Goal: Information Seeking & Learning: Understand process/instructions

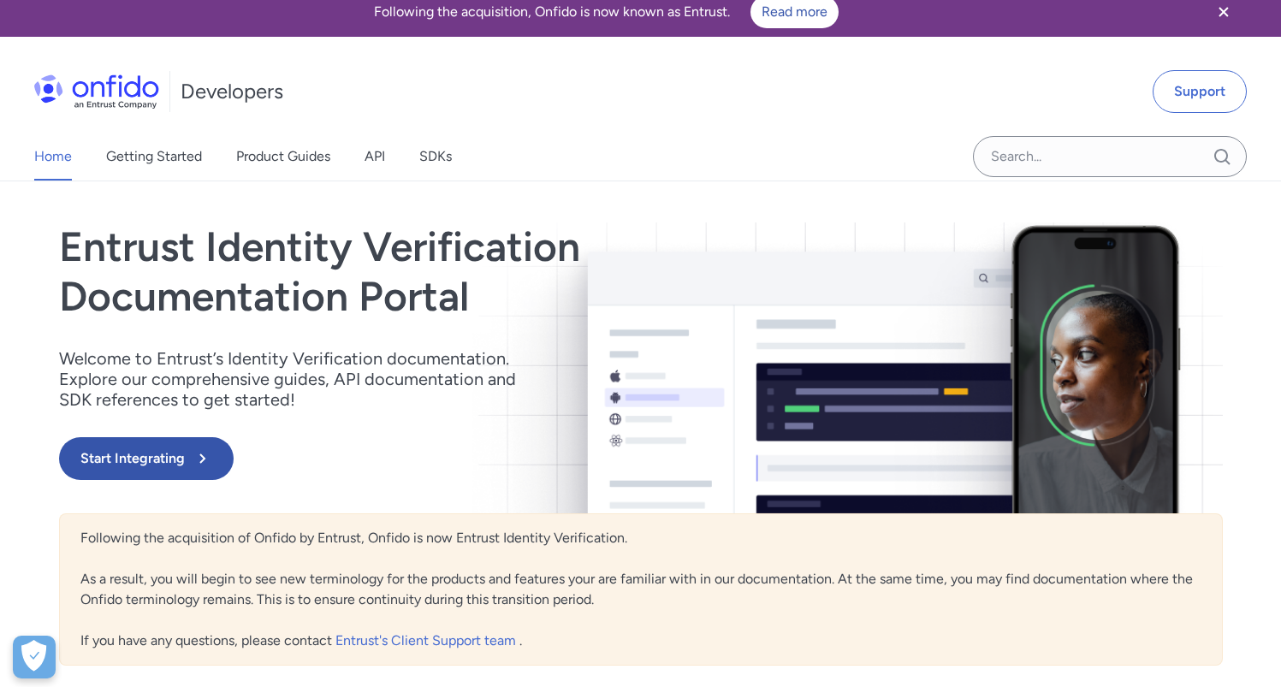
scroll to position [17, 0]
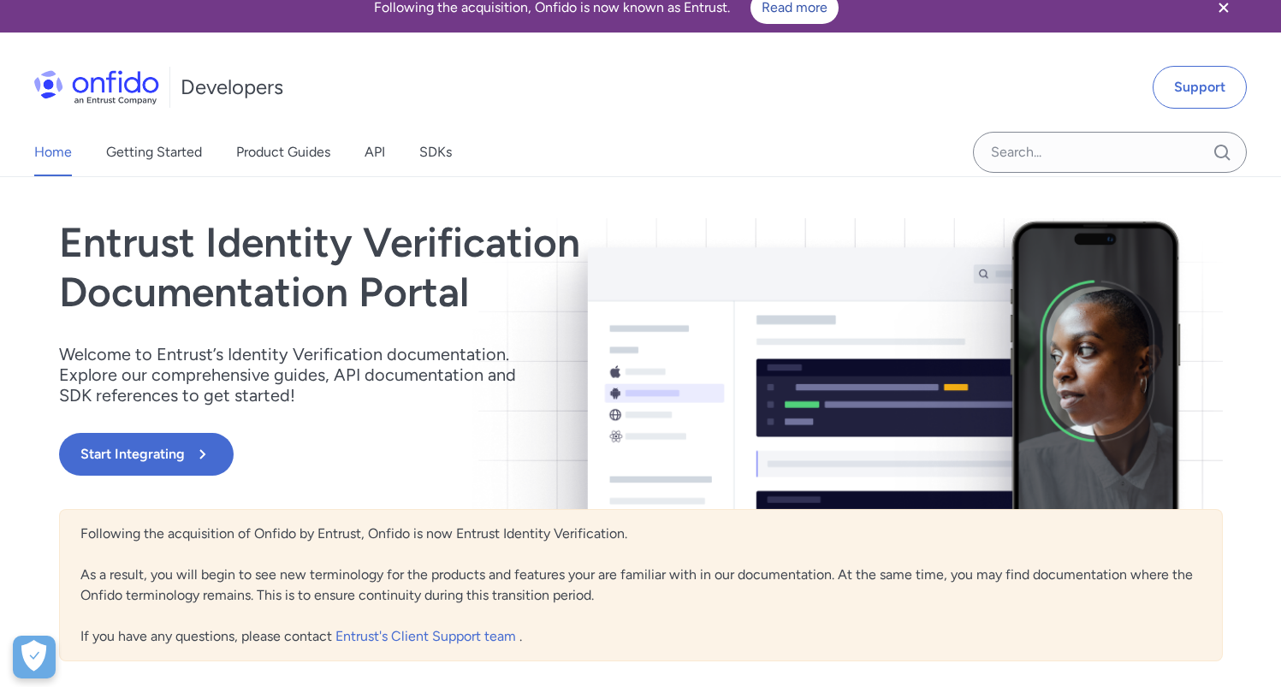
click at [404, 154] on div "Home Getting Started Product Guides API SDKs" at bounding box center [260, 152] width 520 height 48
click at [383, 154] on link "API" at bounding box center [375, 152] width 21 height 48
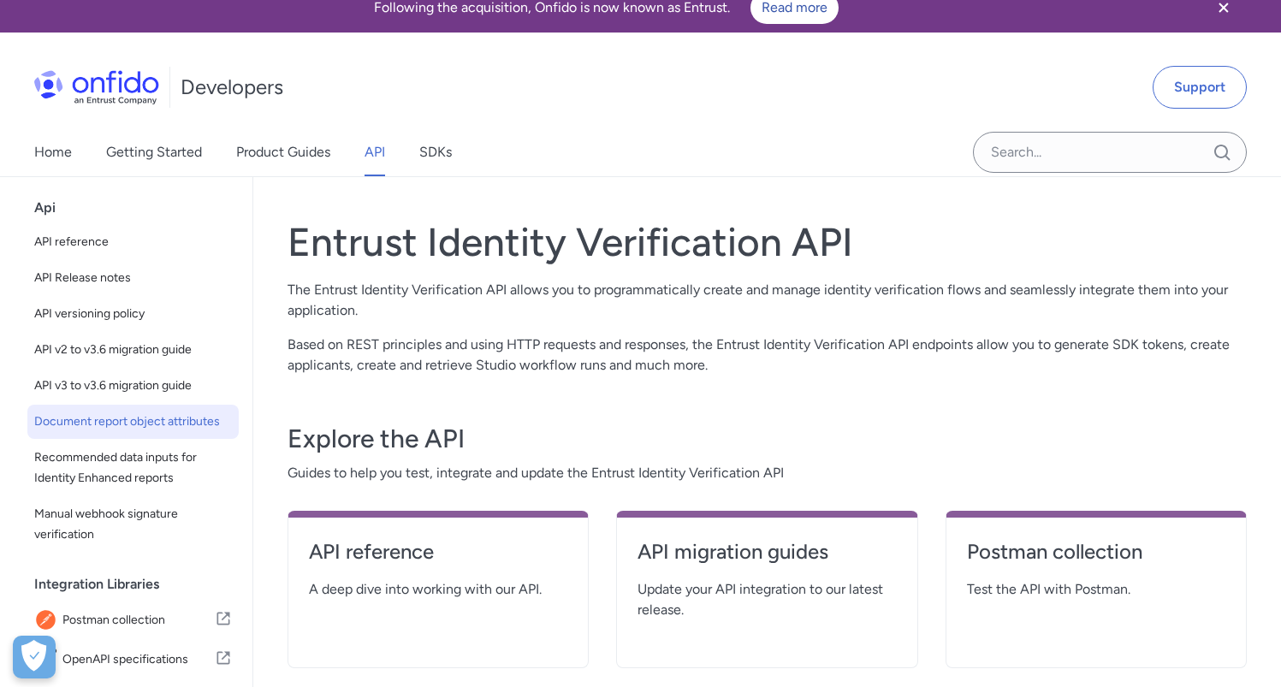
scroll to position [52, 0]
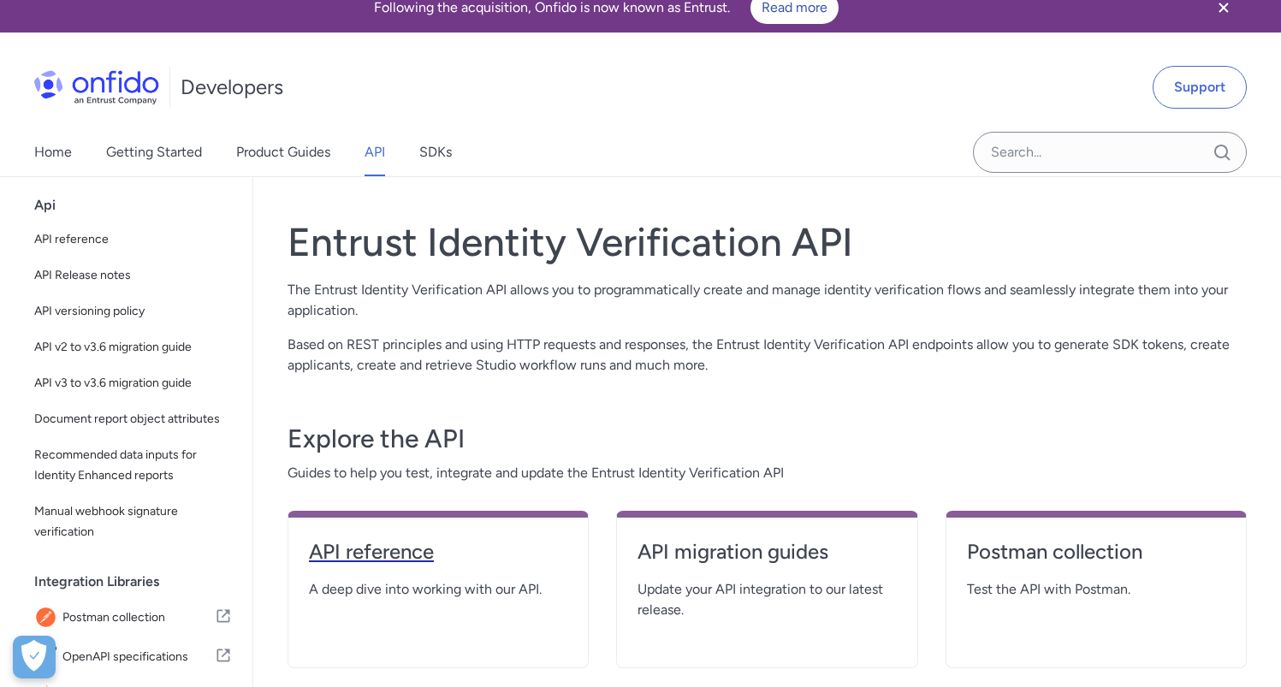
click at [325, 549] on h4 "API reference" at bounding box center [438, 551] width 258 height 27
select select "http"
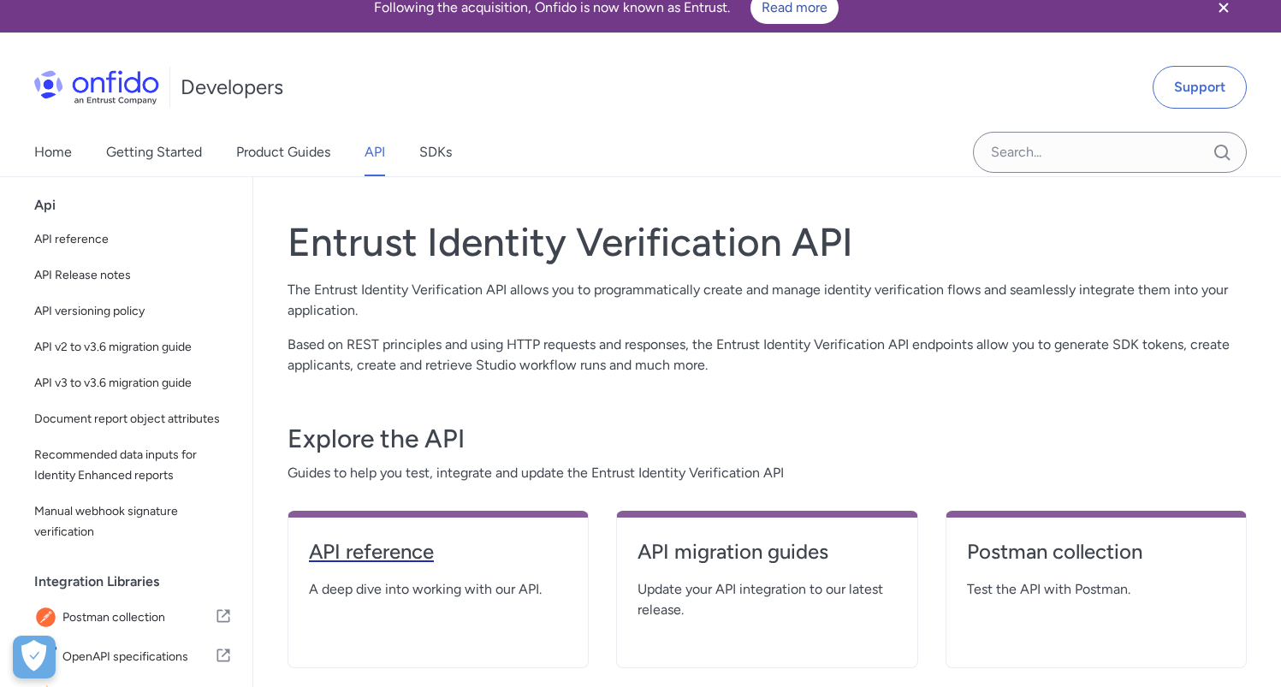
select select "http"
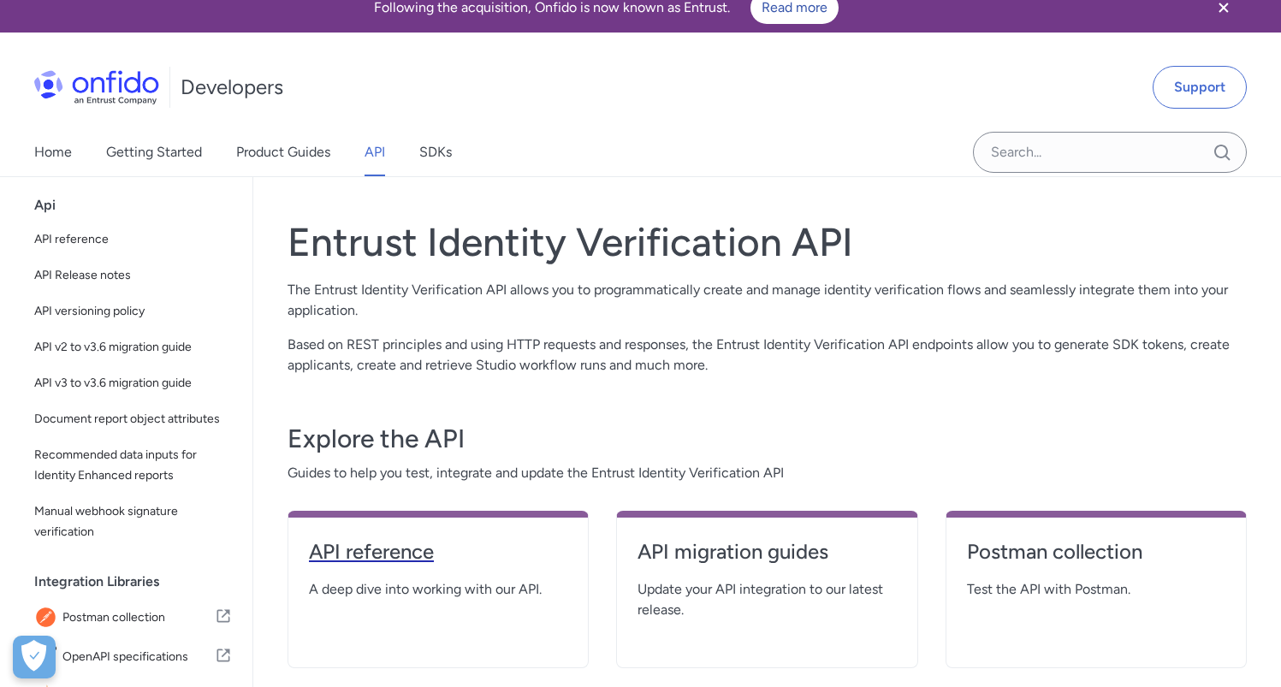
select select "http"
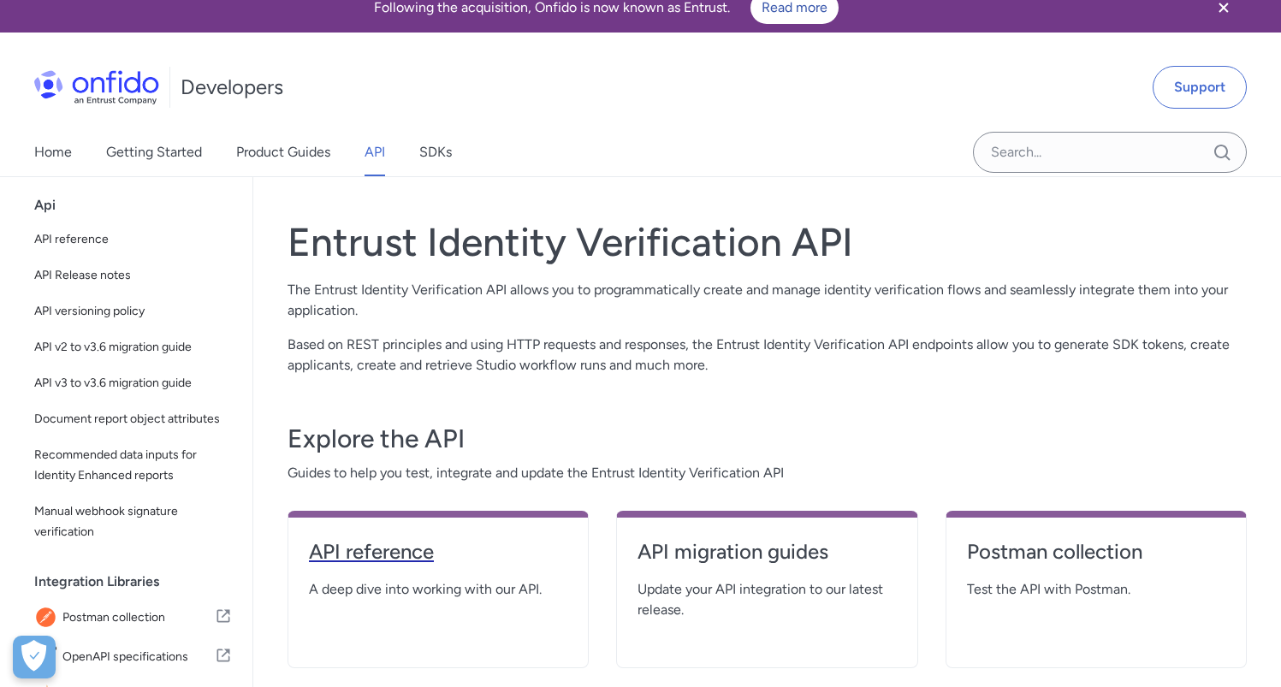
select select "http"
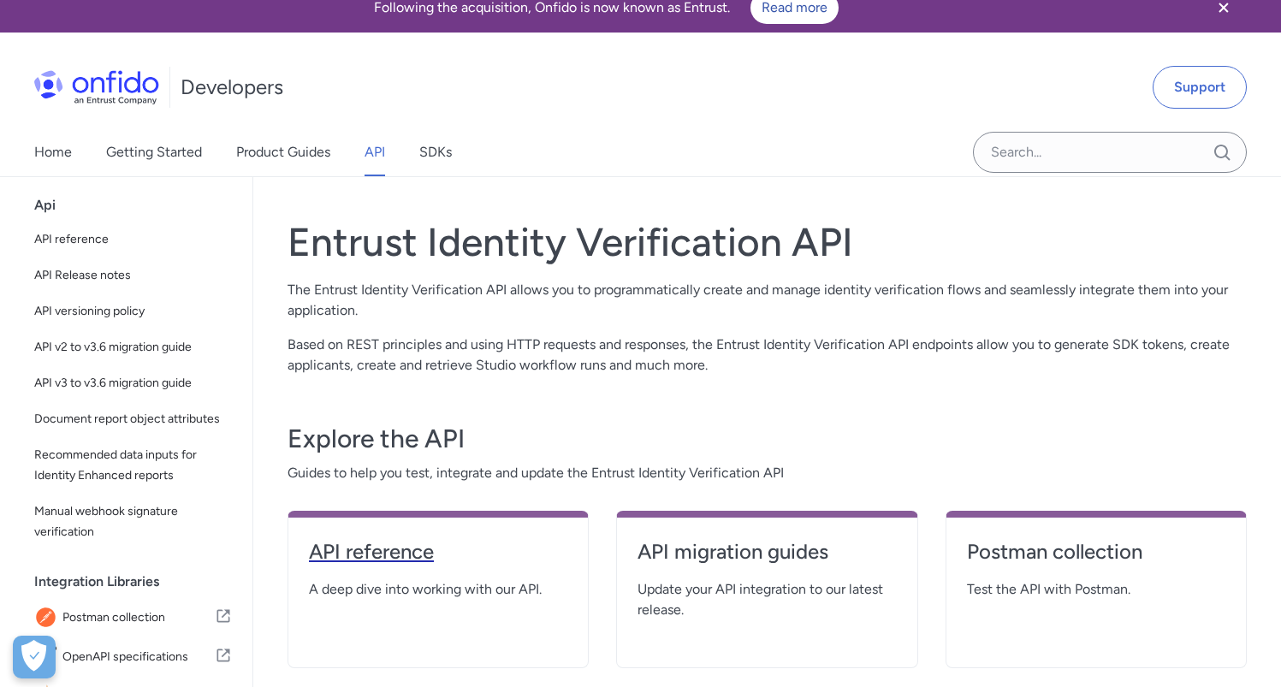
select select "http"
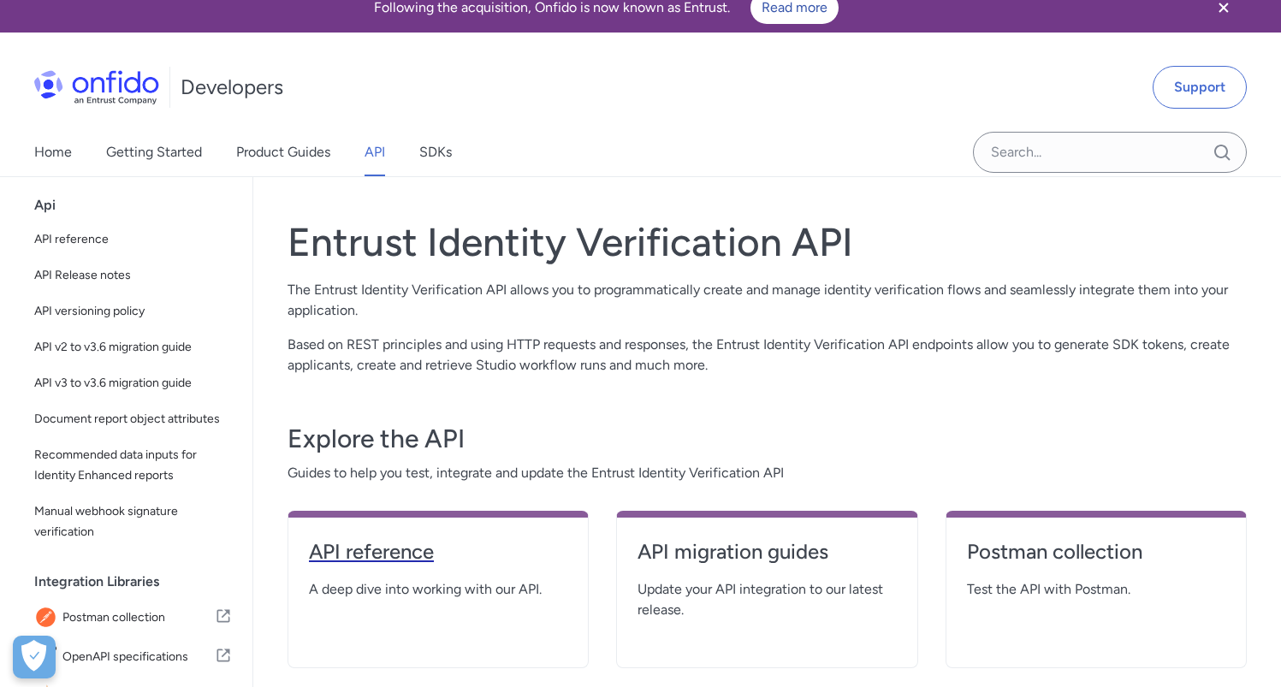
select select "http"
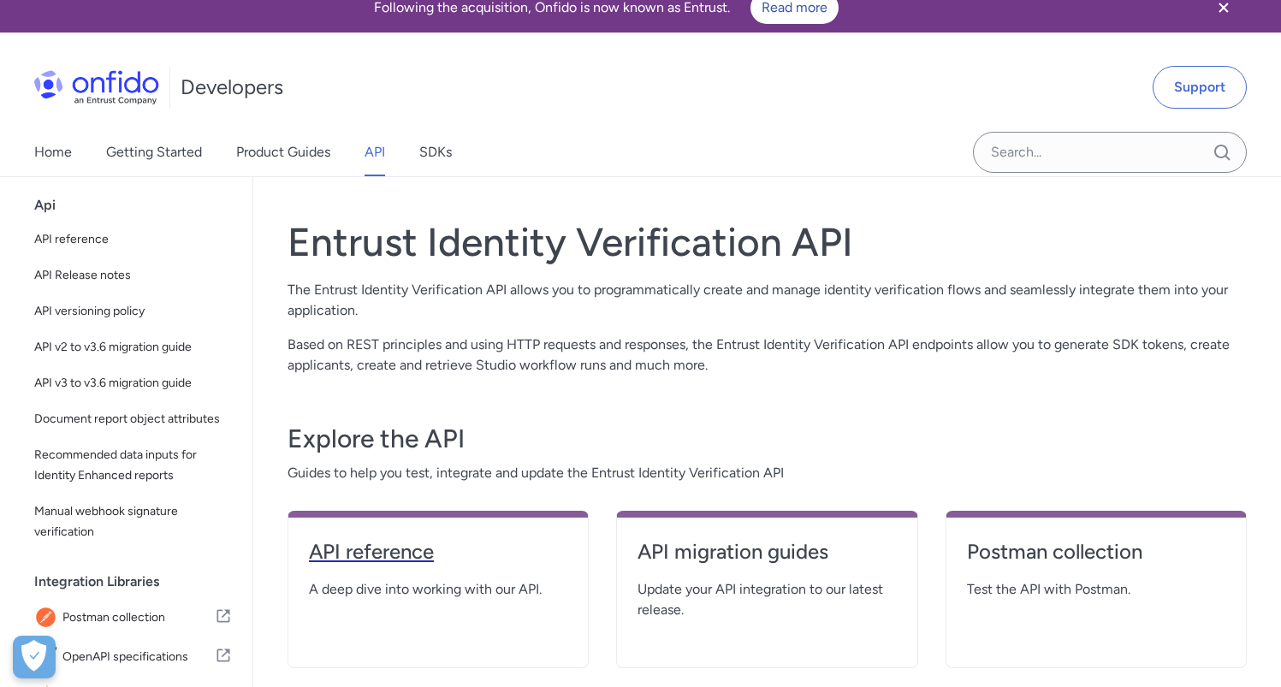
select select "http"
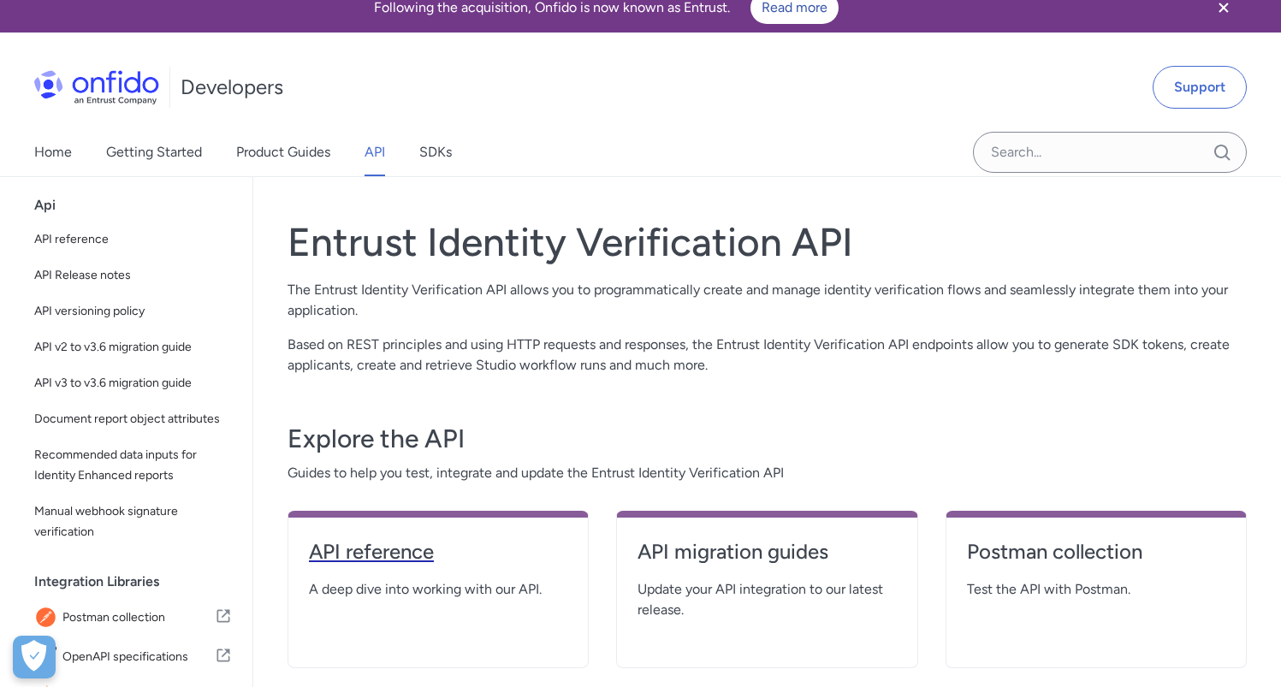
select select "http"
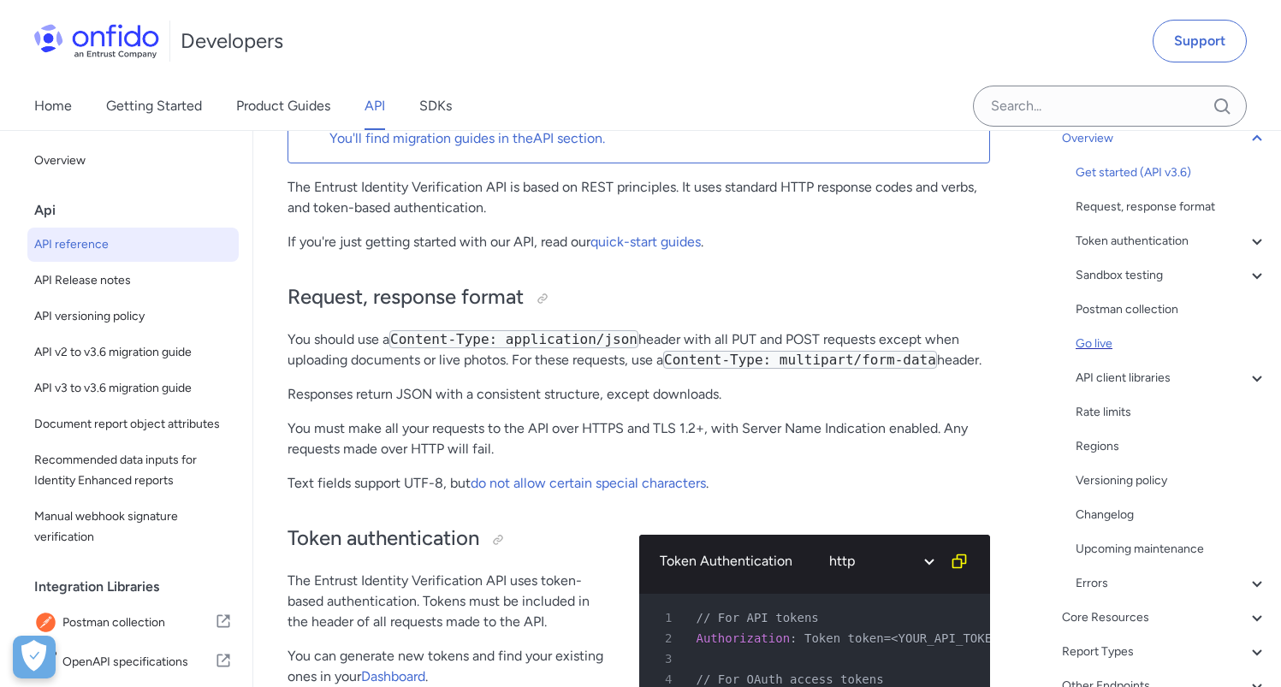
scroll to position [128, 0]
click at [1232, 384] on div "API client libraries" at bounding box center [1172, 381] width 192 height 21
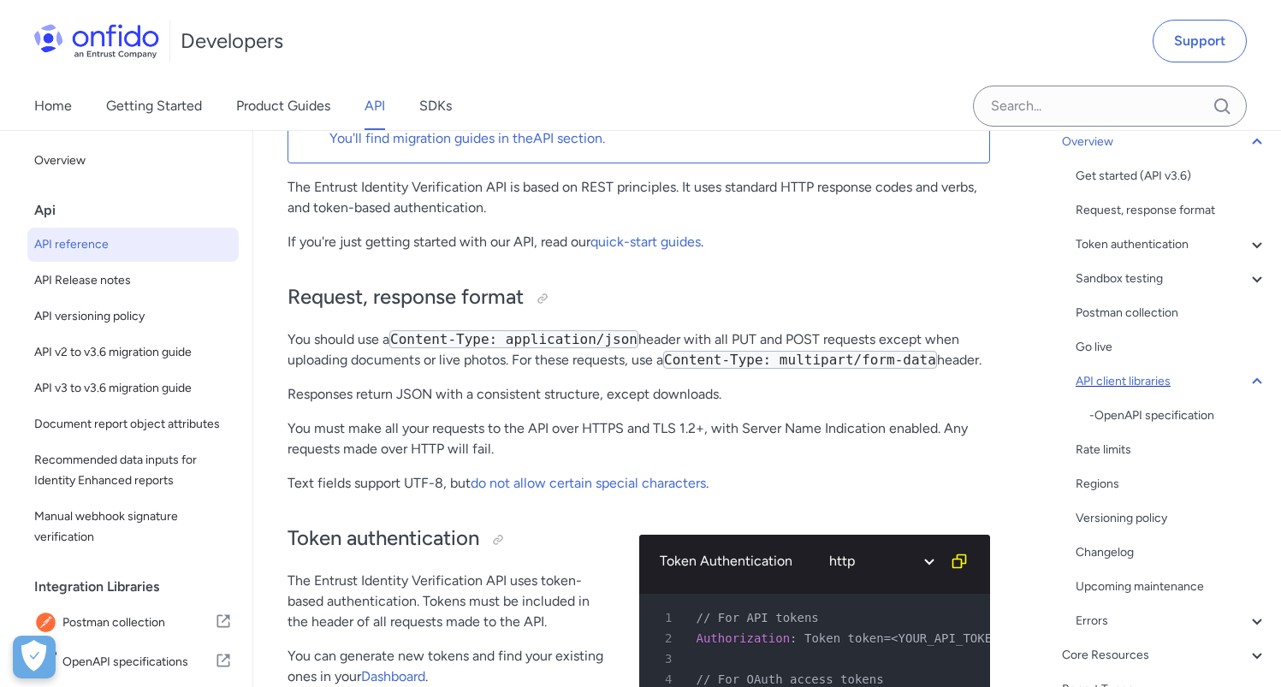
scroll to position [13157, 0]
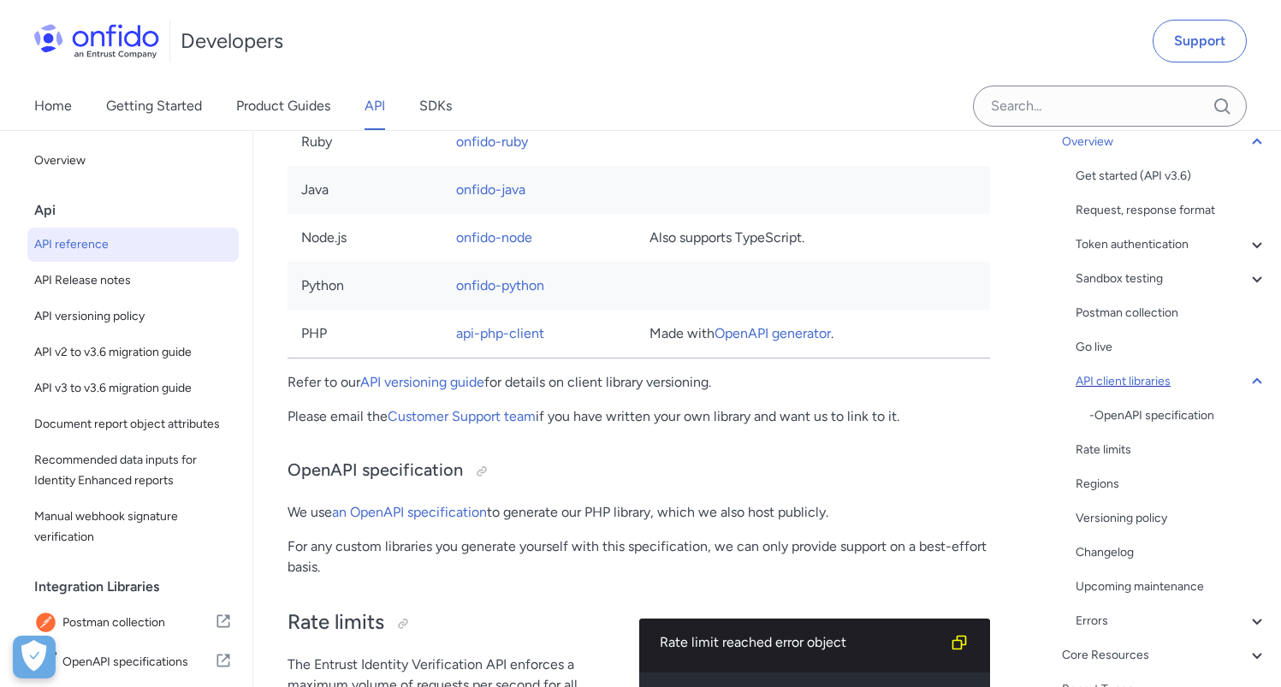
click at [1232, 384] on div "API client libraries" at bounding box center [1172, 381] width 192 height 21
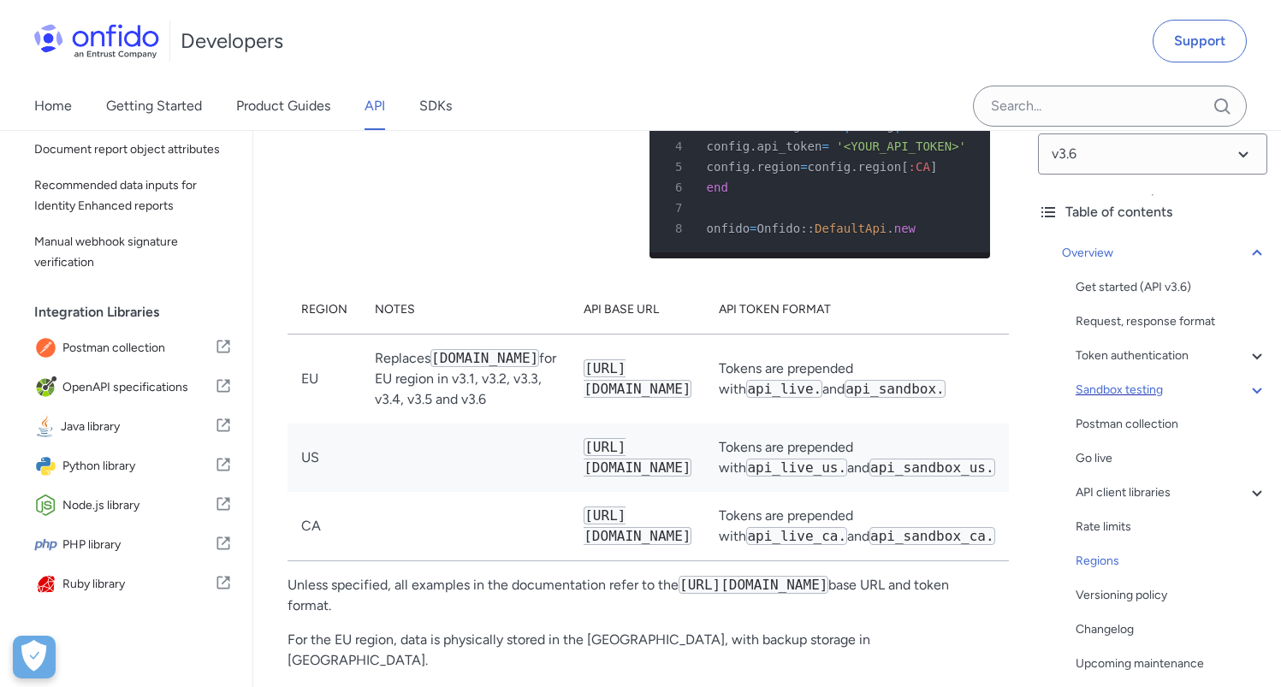
scroll to position [0, 0]
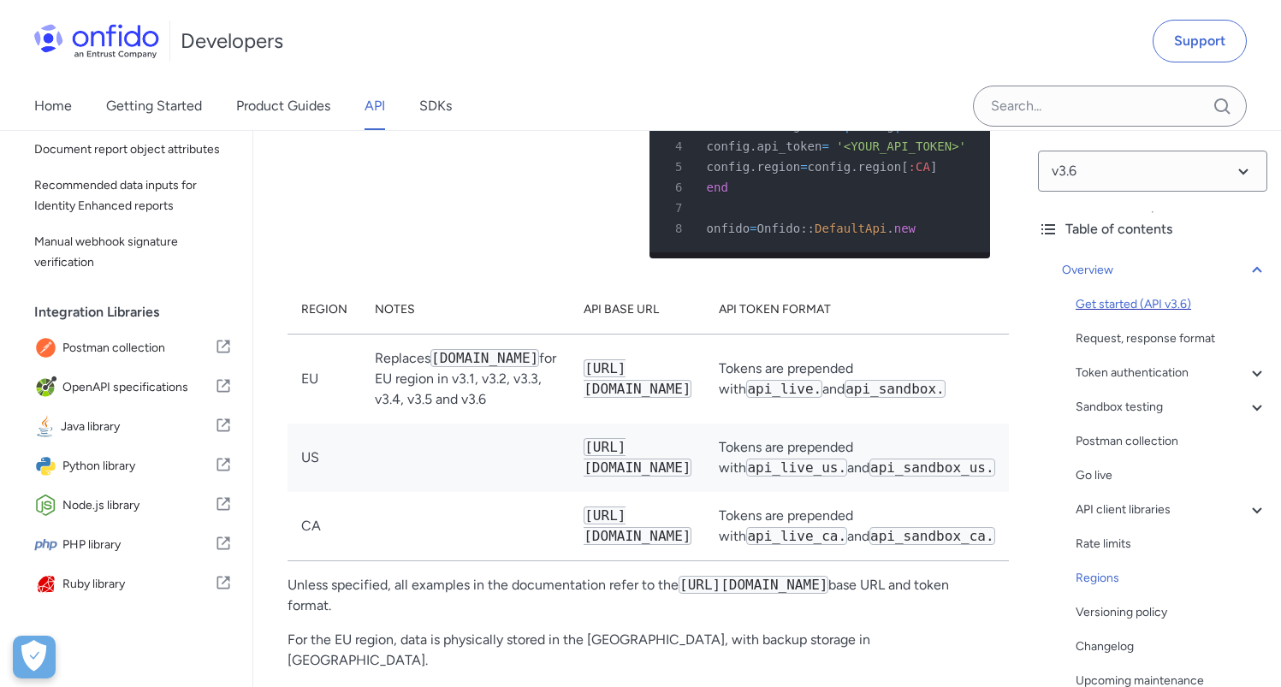
click at [1111, 306] on div "Get started (API v3.6)" at bounding box center [1172, 304] width 192 height 21
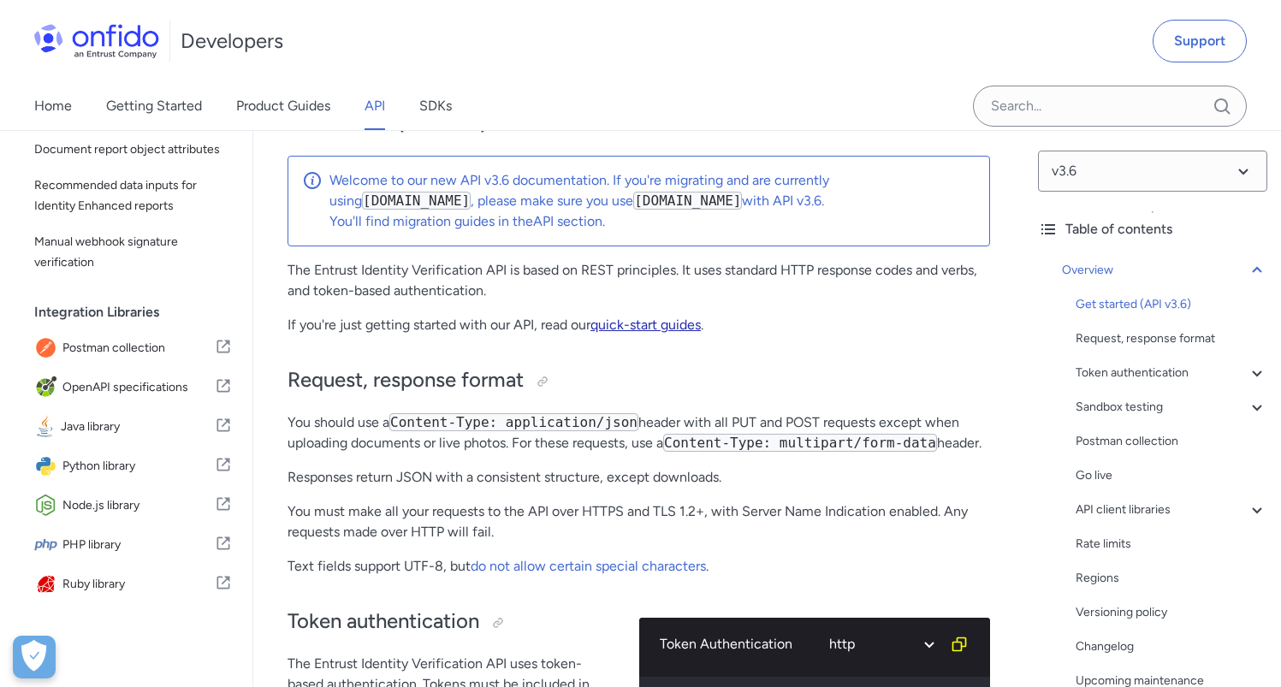
click at [653, 328] on link "quick-start guides" at bounding box center [645, 325] width 110 height 16
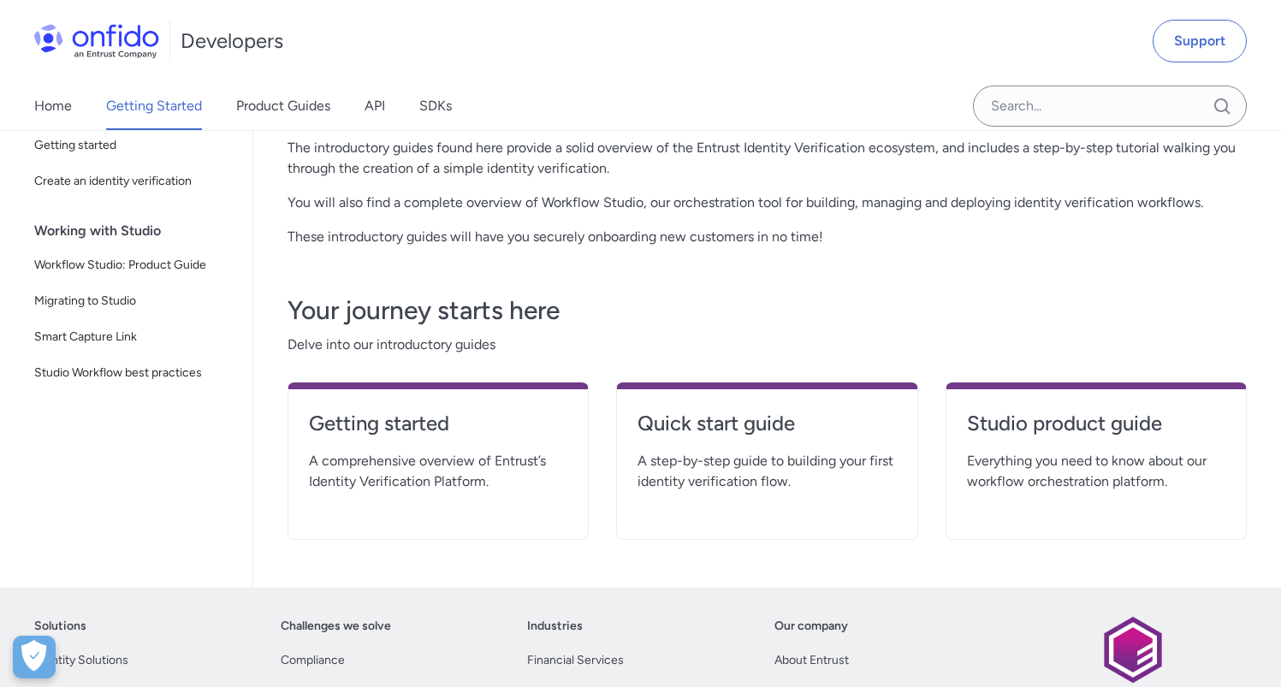
scroll to position [212, 0]
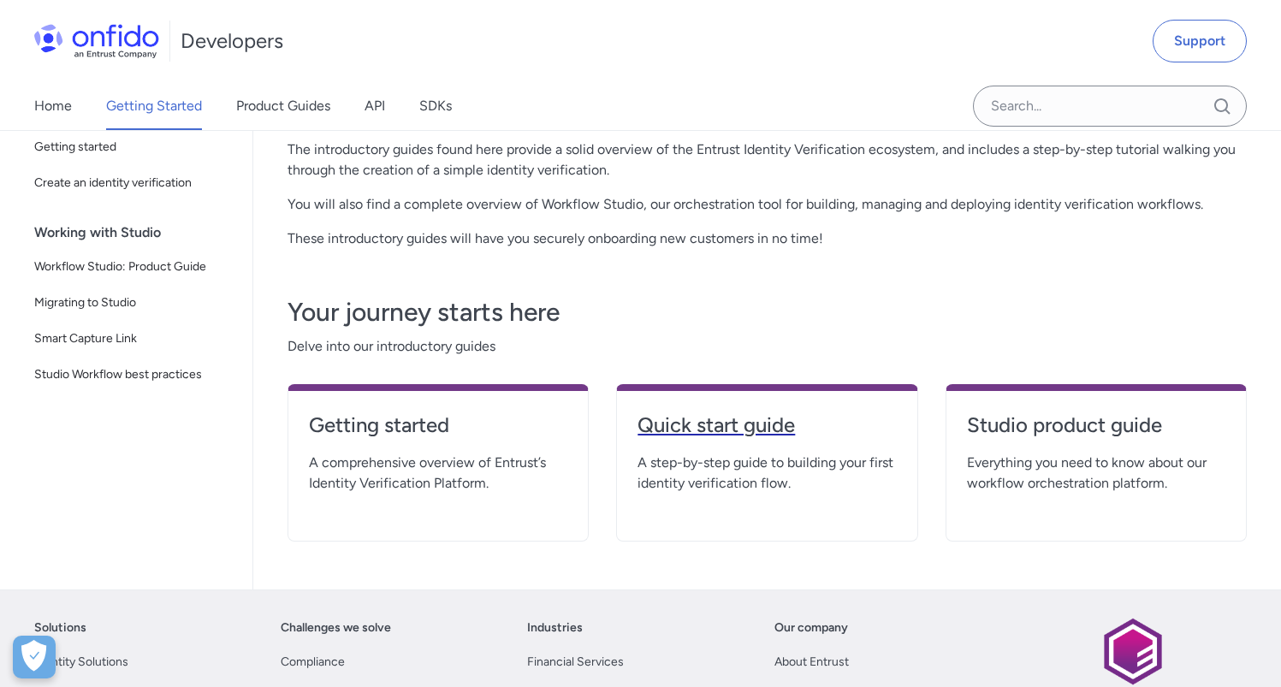
click at [670, 425] on h4 "Quick start guide" at bounding box center [767, 425] width 258 height 27
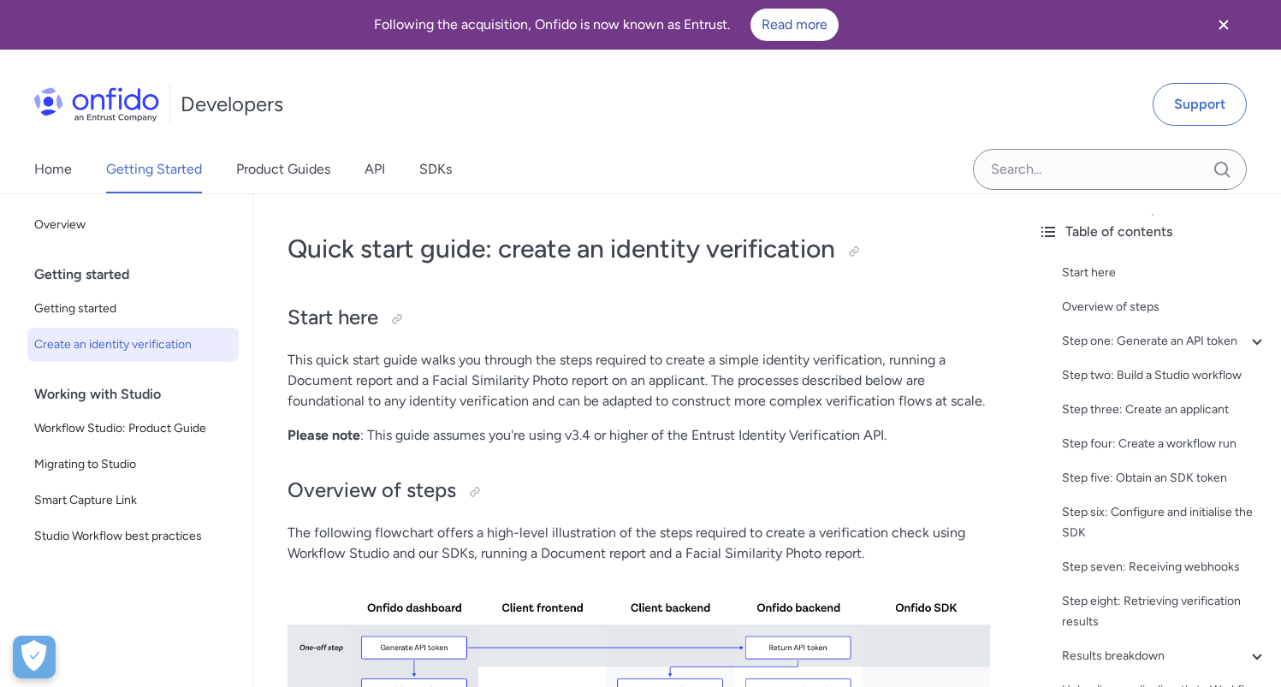
scroll to position [212, 0]
